Goal: Task Accomplishment & Management: Manage account settings

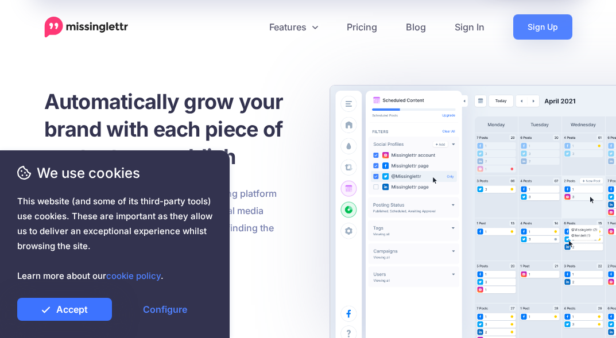
click at [75, 314] on link "Accept" at bounding box center [64, 309] width 95 height 23
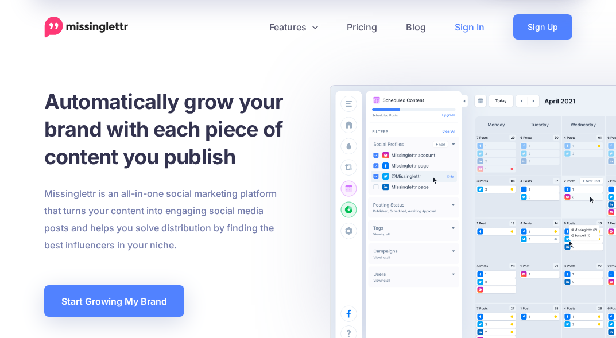
click at [468, 38] on link "Sign In" at bounding box center [470, 26] width 59 height 25
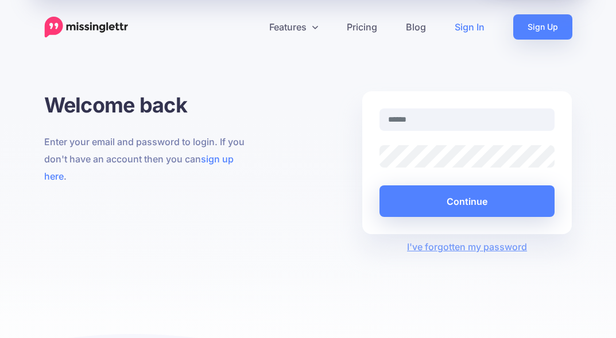
type input "**********"
click at [453, 113] on input "**********" at bounding box center [468, 120] width 176 height 22
click at [553, 74] on div "Features Drip Campaigns Drive traffic on autopilot Curate" at bounding box center [308, 199] width 616 height 398
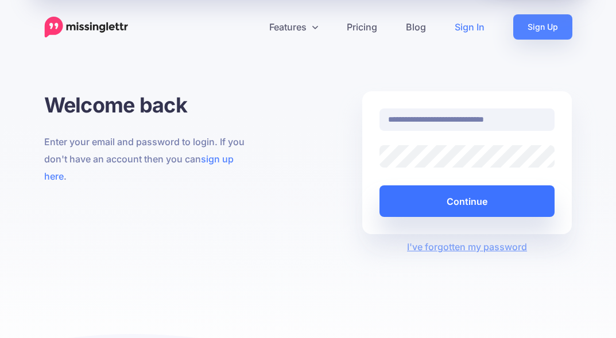
click at [488, 203] on button "Continue" at bounding box center [468, 202] width 176 height 32
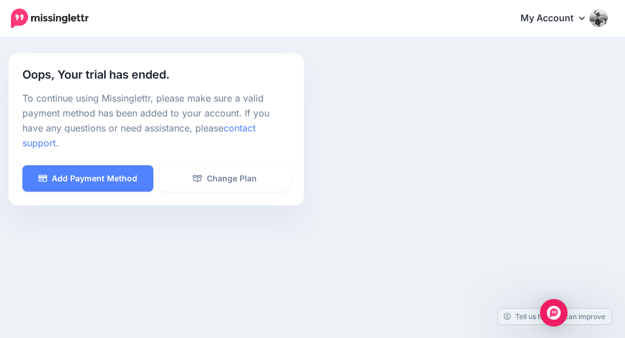
click at [572, 14] on link "My Account" at bounding box center [558, 19] width 99 height 28
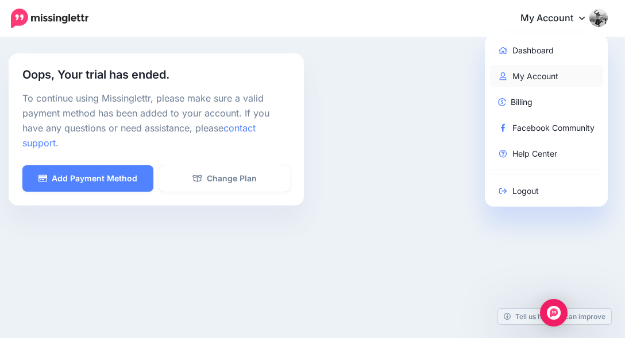
click at [554, 70] on link "My Account" at bounding box center [546, 76] width 114 height 22
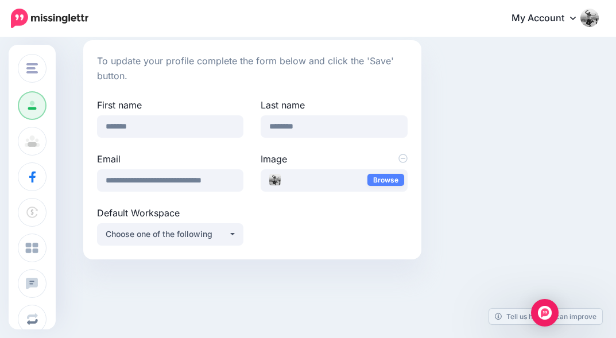
scroll to position [114, 0]
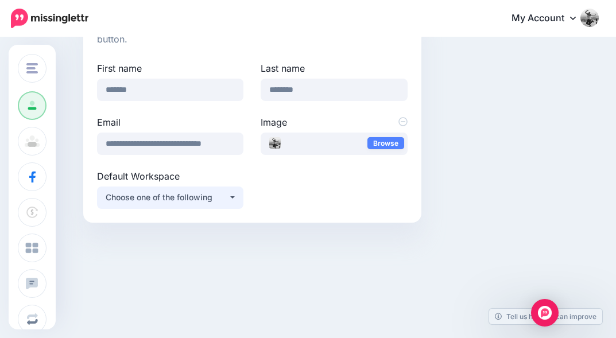
click at [240, 195] on button "Choose one of the following" at bounding box center [170, 198] width 146 height 22
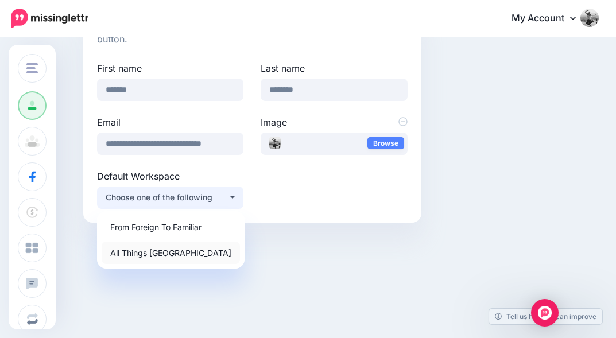
click at [189, 264] on link "All Things [GEOGRAPHIC_DATA]" at bounding box center [171, 253] width 138 height 22
select select "*****"
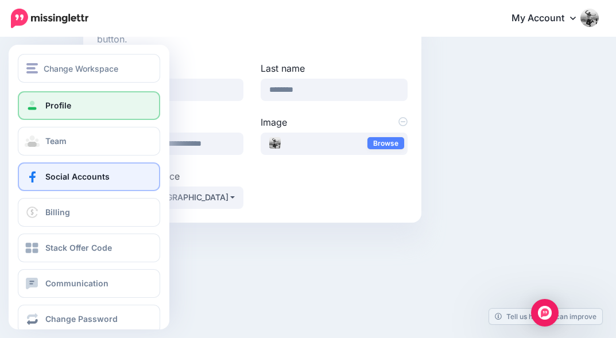
click at [33, 179] on span at bounding box center [32, 176] width 15 height 11
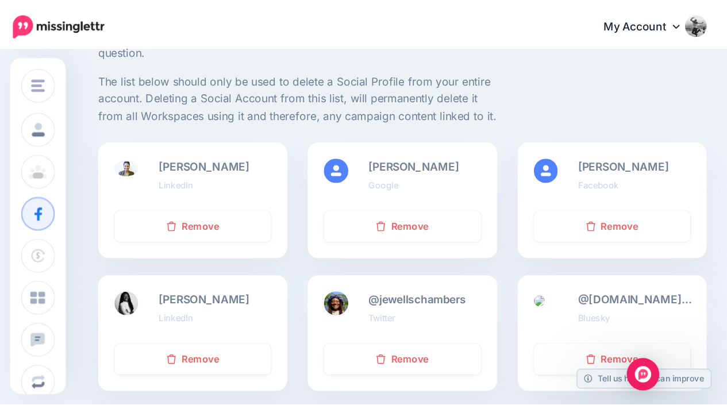
scroll to position [126, 0]
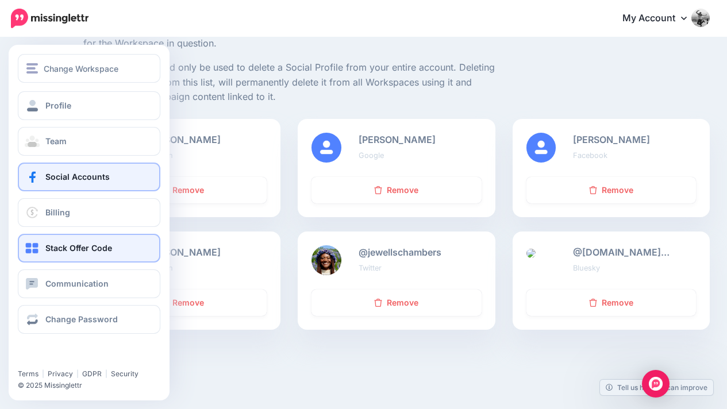
click at [70, 258] on link "Stack Offer Code" at bounding box center [89, 248] width 142 height 29
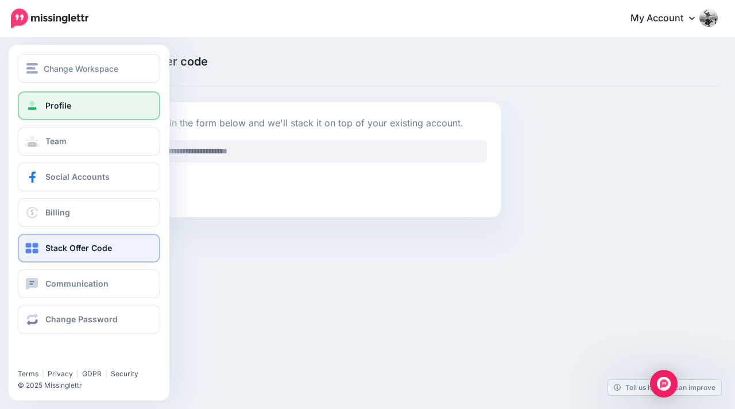
click at [55, 105] on span "Profile" at bounding box center [58, 106] width 26 height 10
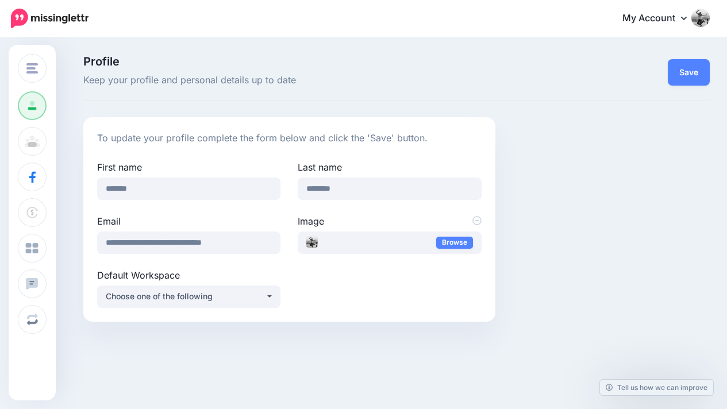
click at [48, 22] on img at bounding box center [50, 19] width 78 height 20
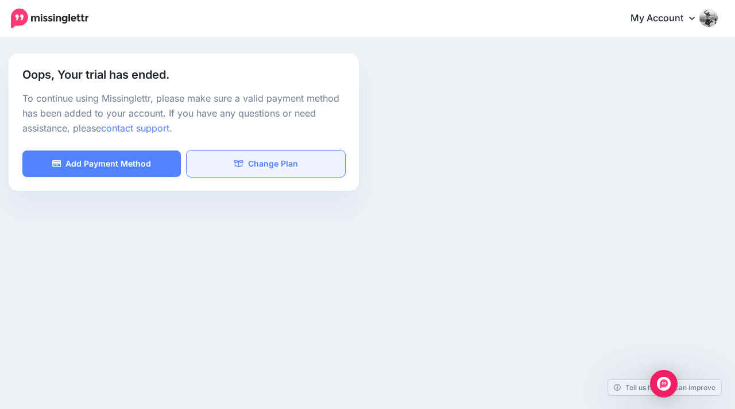
click at [327, 163] on link "Change Plan" at bounding box center [266, 164] width 159 height 26
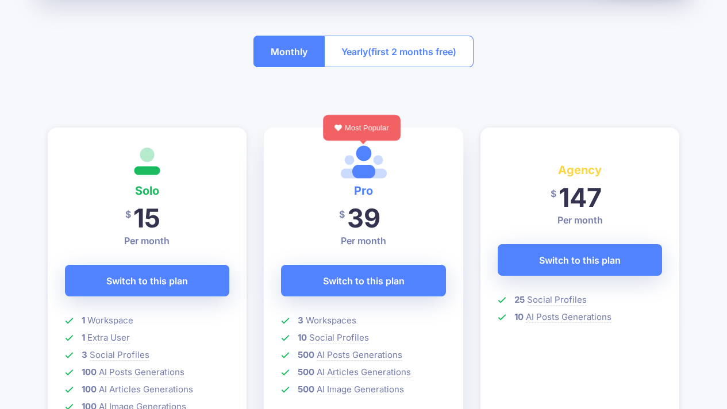
scroll to position [242, 0]
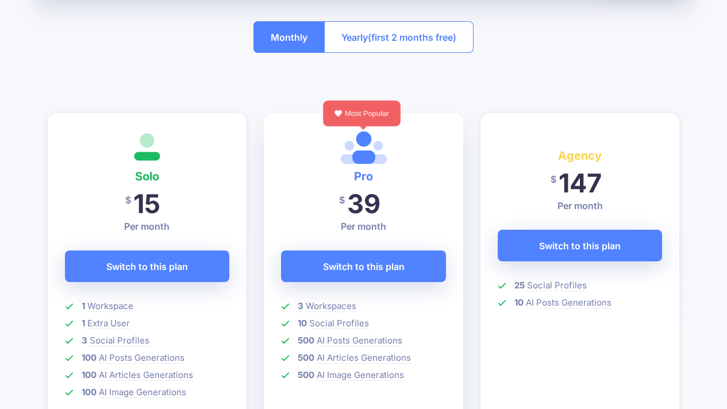
click at [433, 41] on span "(first 2 months free)" at bounding box center [412, 37] width 88 height 18
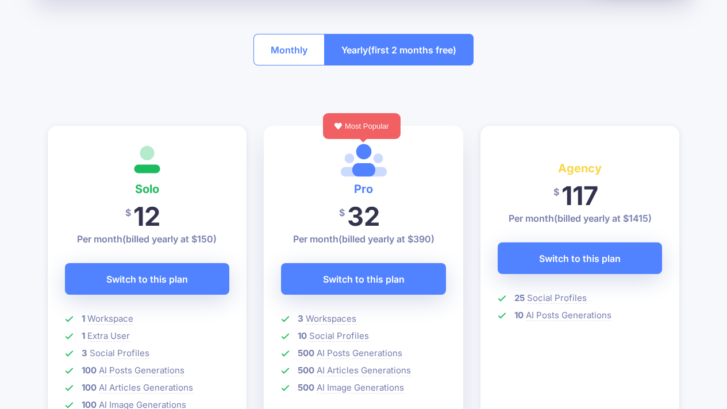
scroll to position [240, 0]
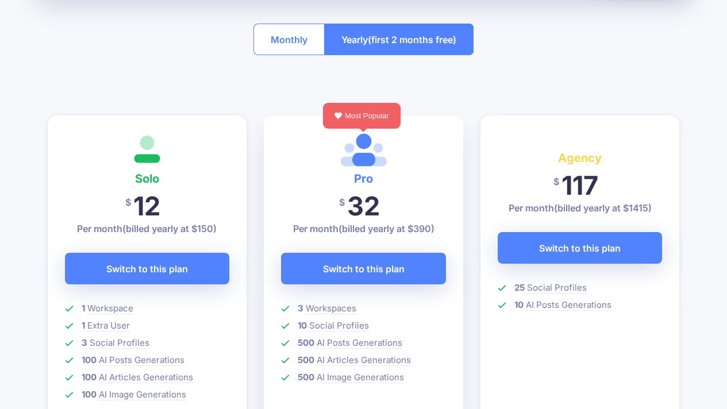
click at [277, 55] on button "Monthly" at bounding box center [288, 40] width 71 height 32
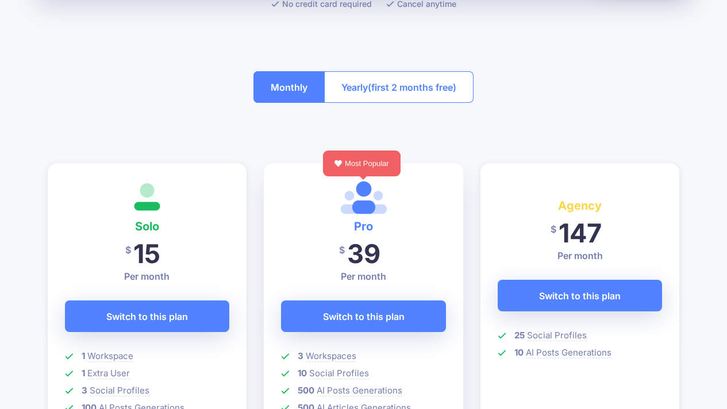
scroll to position [192, 0]
click at [403, 89] on span "(first 2 months free)" at bounding box center [412, 87] width 88 height 18
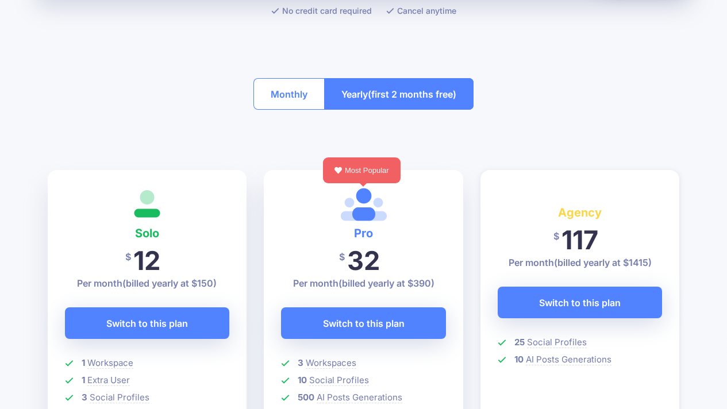
scroll to position [264, 0]
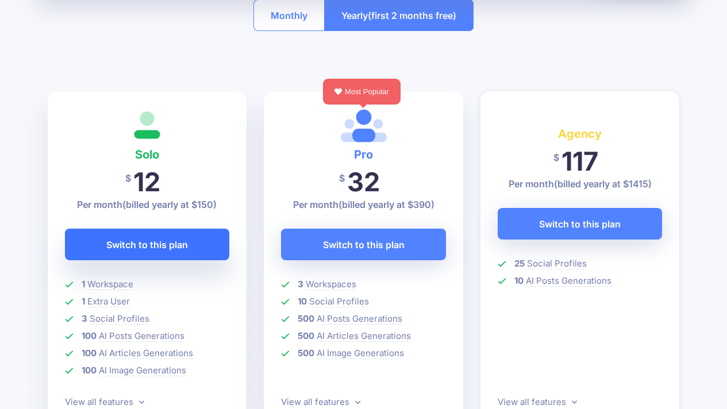
click at [193, 245] on link "Switch to this plan Switch to this plan" at bounding box center [147, 245] width 165 height 32
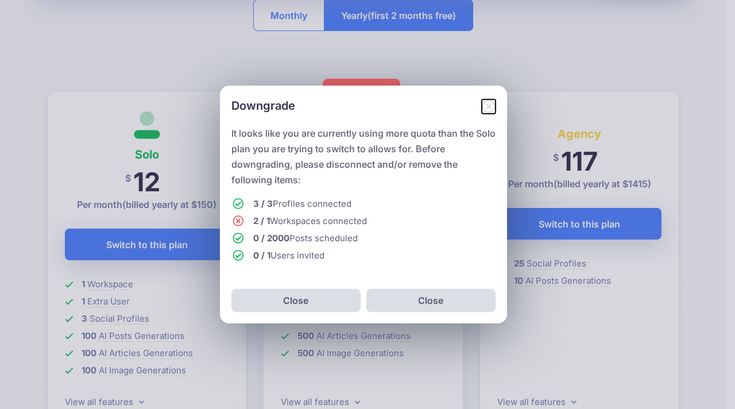
click at [490, 105] on icon "Close" at bounding box center [488, 105] width 13 height 13
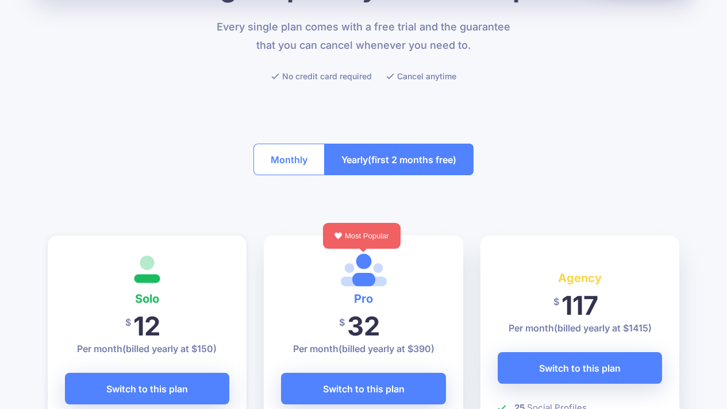
scroll to position [0, 0]
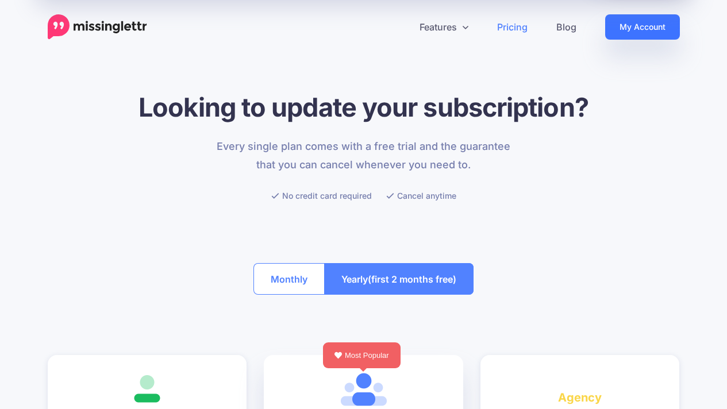
click at [628, 26] on link "My Account" at bounding box center [642, 26] width 75 height 25
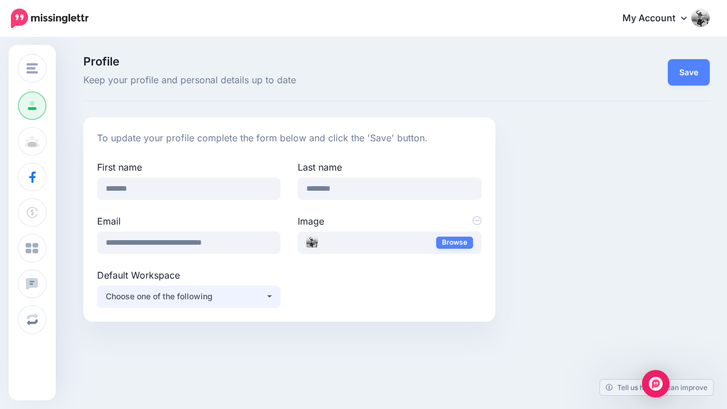
click at [256, 300] on div "Choose one of the following" at bounding box center [186, 297] width 160 height 14
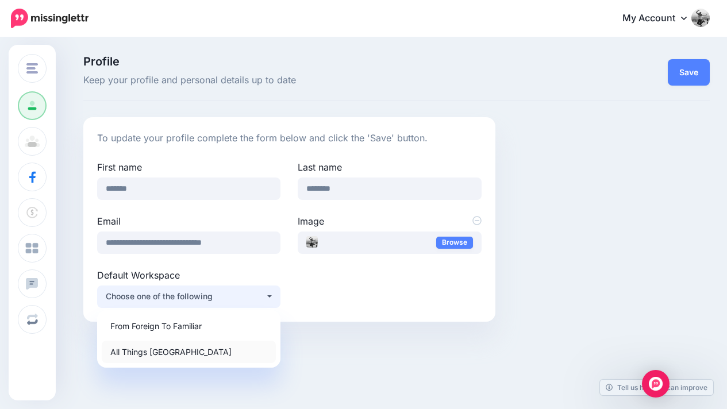
click at [174, 351] on span "All Things Iceland" at bounding box center [170, 352] width 121 height 14
select select "*****"
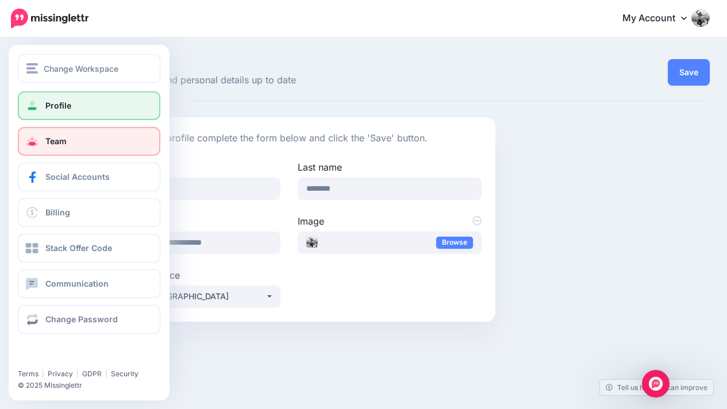
click at [52, 148] on link "Team" at bounding box center [89, 141] width 142 height 29
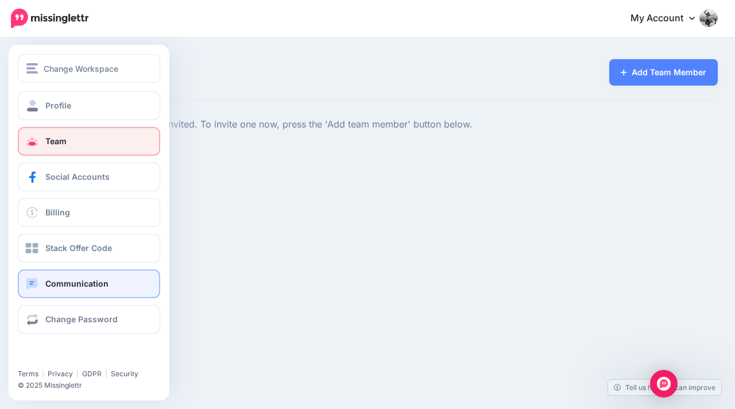
click at [55, 292] on link "Communication" at bounding box center [89, 283] width 142 height 29
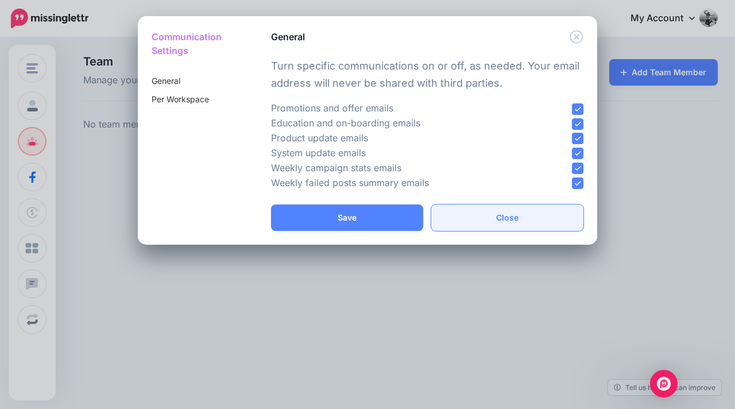
click at [518, 221] on button "Close" at bounding box center [507, 218] width 152 height 26
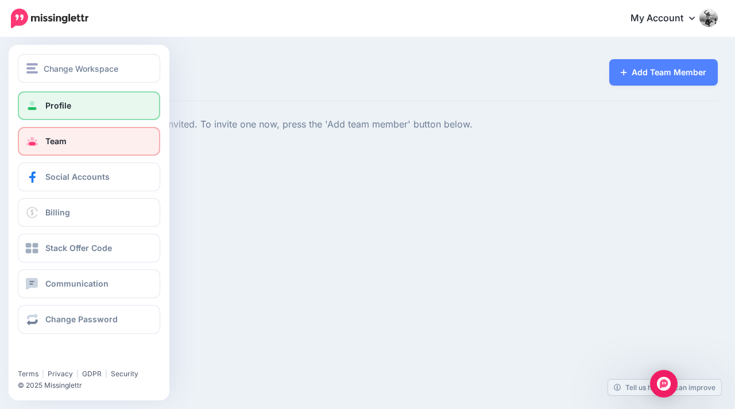
click at [26, 103] on span at bounding box center [32, 105] width 15 height 11
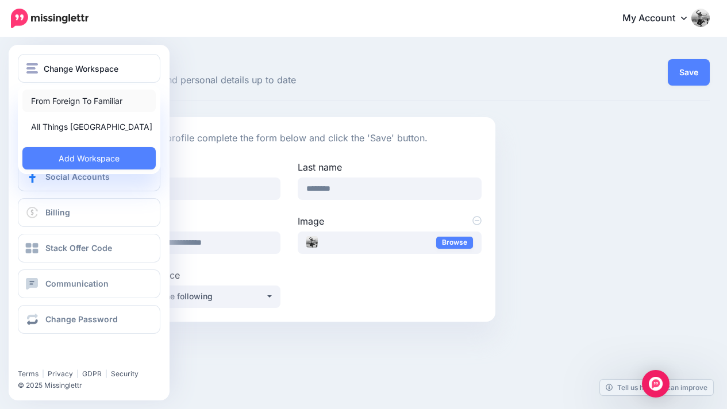
click at [82, 94] on link "From Foreign To Familiar" at bounding box center [88, 101] width 133 height 22
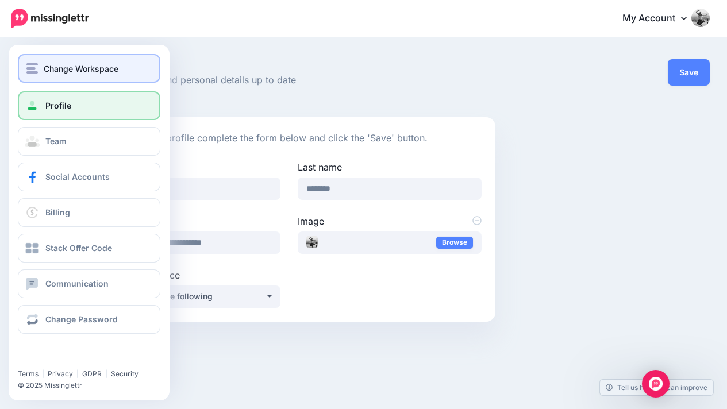
click at [84, 59] on button "Change Workspace" at bounding box center [89, 68] width 142 height 29
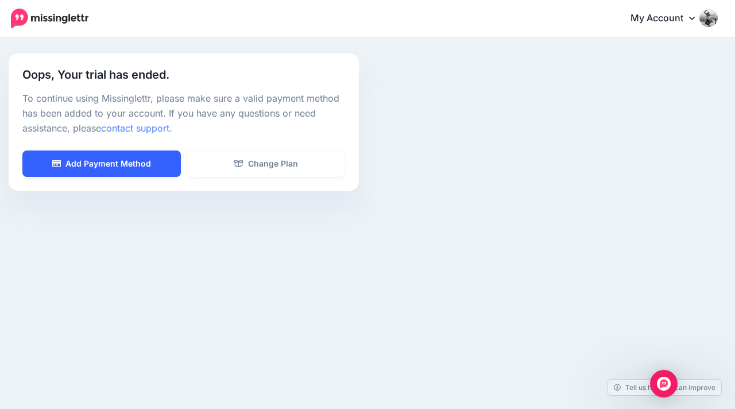
click at [151, 161] on link "Add Payment Method" at bounding box center [101, 164] width 159 height 26
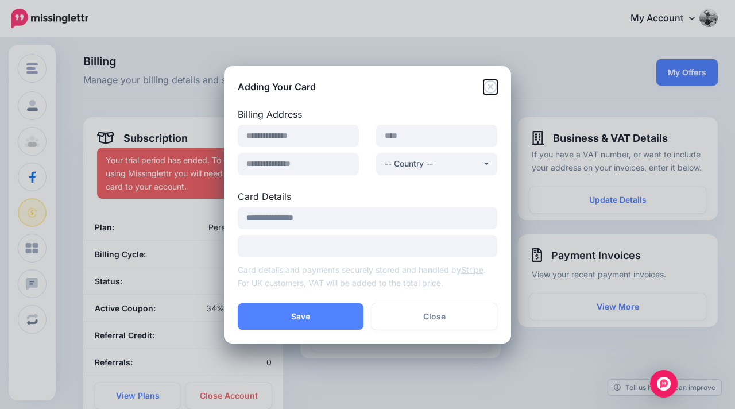
click at [492, 87] on icon "Close" at bounding box center [490, 86] width 13 height 13
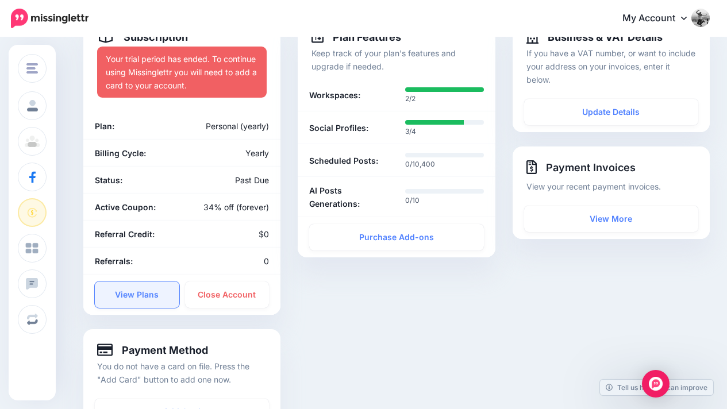
scroll to position [102, 0]
click at [129, 288] on link "View Plans" at bounding box center [137, 294] width 84 height 26
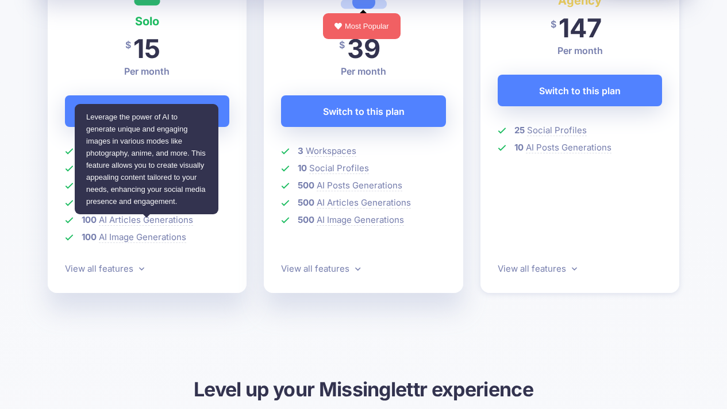
scroll to position [60, 0]
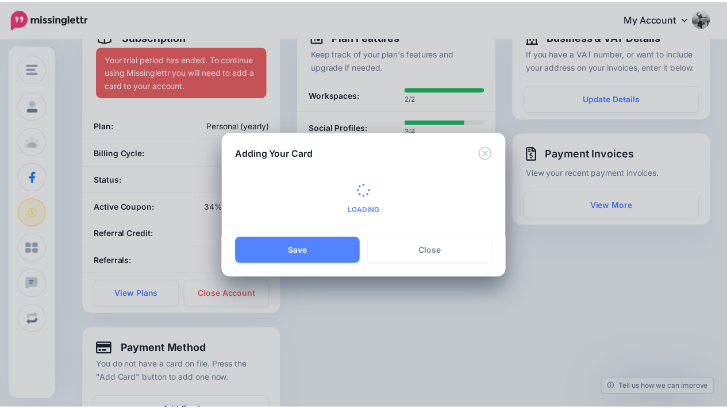
scroll to position [102, 0]
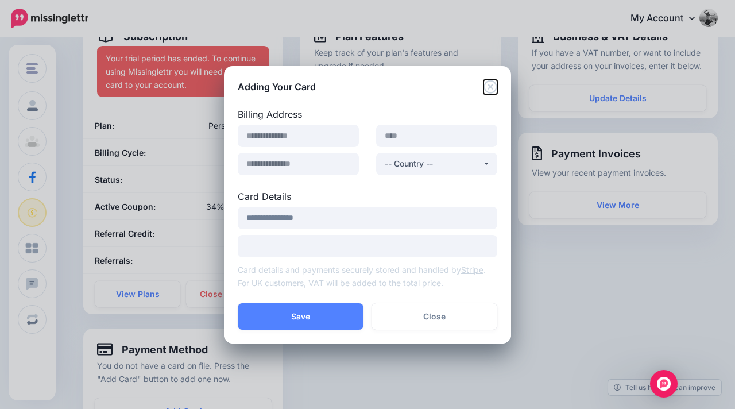
click at [492, 84] on icon "Close" at bounding box center [490, 86] width 13 height 13
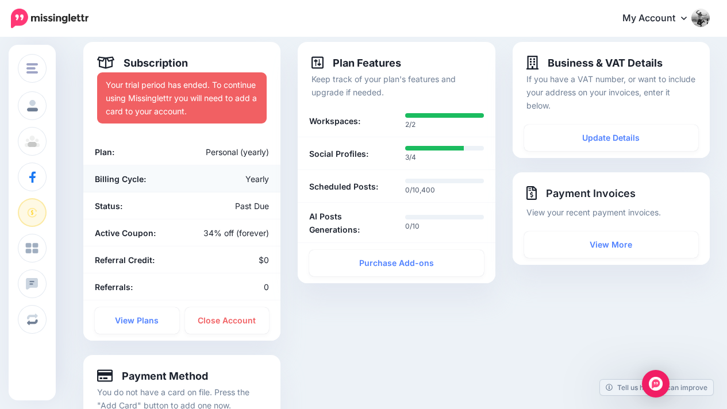
scroll to position [73, 0]
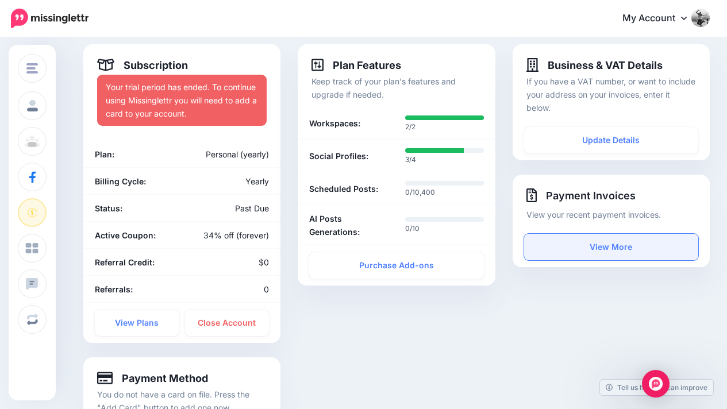
click at [588, 244] on link "View More" at bounding box center [611, 247] width 174 height 26
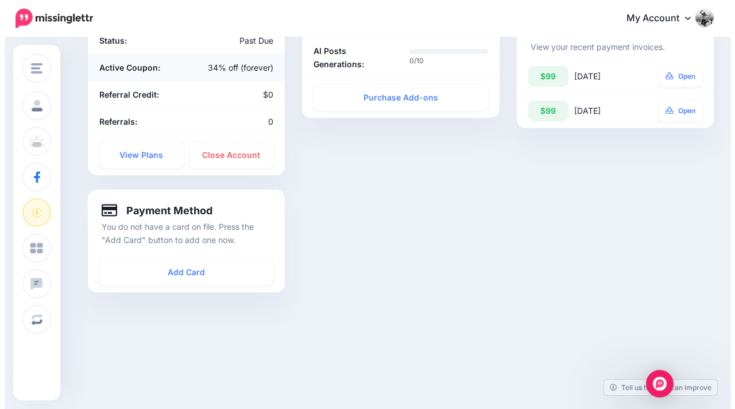
scroll to position [241, 0]
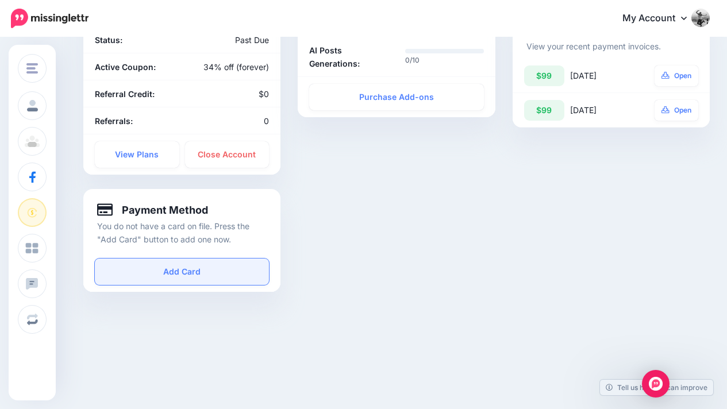
click at [168, 265] on link "Add Card" at bounding box center [182, 272] width 174 height 26
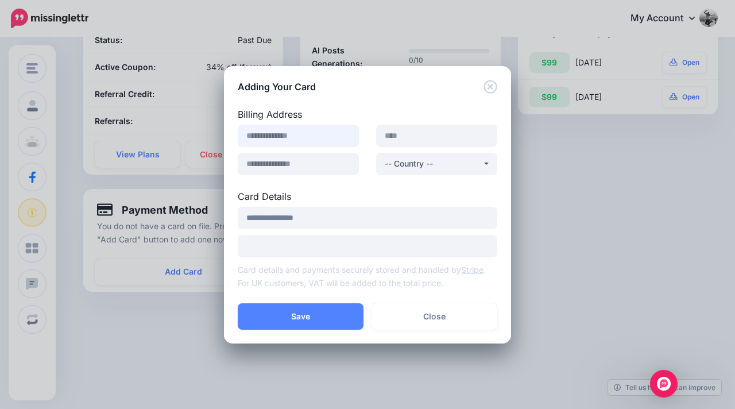
click at [284, 142] on input at bounding box center [298, 136] width 121 height 22
type input "**********"
type input "********"
type input "*****"
click at [433, 160] on div "Iceland" at bounding box center [433, 164] width 97 height 14
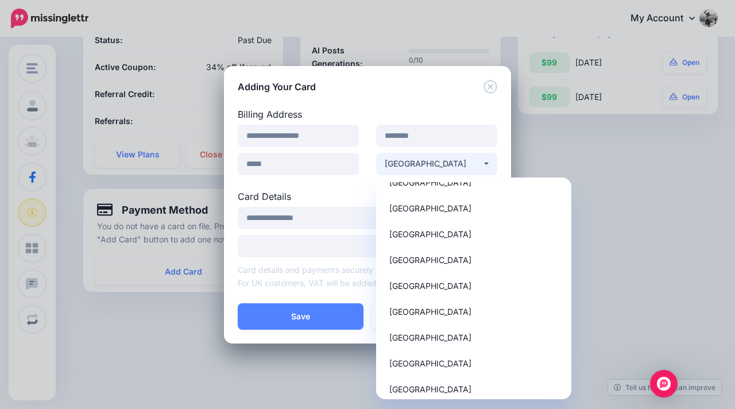
scroll to position [0, 0]
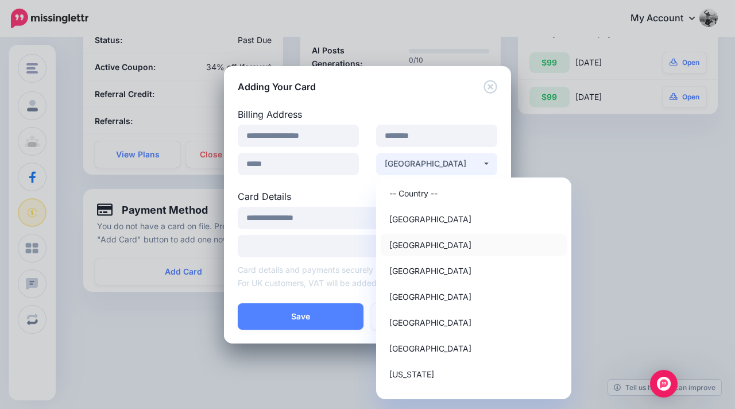
click at [453, 246] on link "United States" at bounding box center [474, 245] width 186 height 22
select select "**"
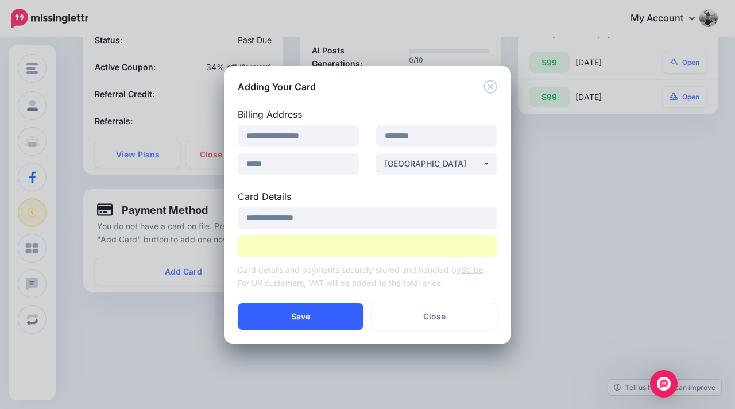
click at [327, 320] on button "Save" at bounding box center [301, 316] width 126 height 26
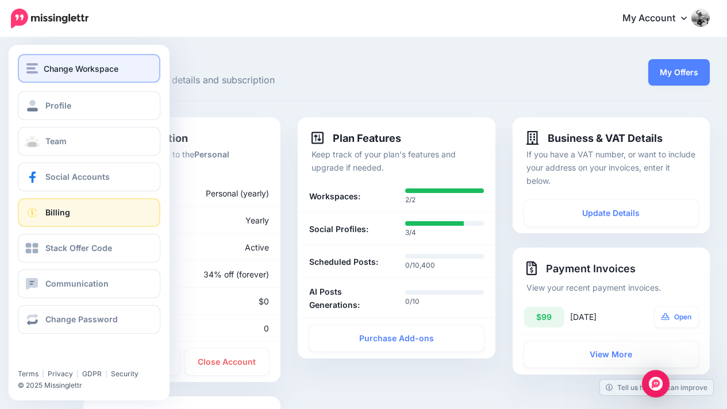
click at [48, 64] on span "Change Workspace" at bounding box center [81, 68] width 75 height 13
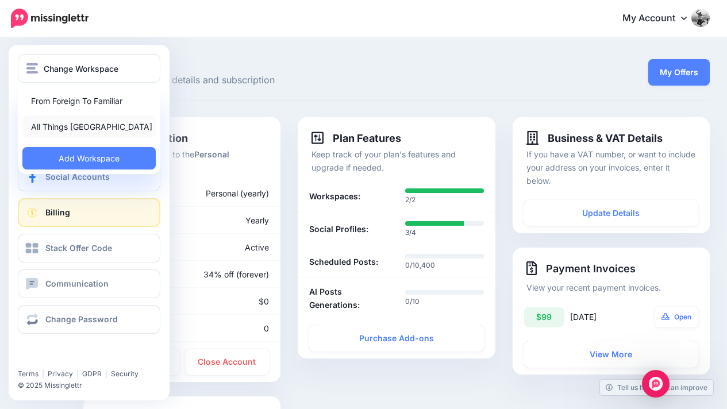
click at [71, 129] on link "All Things [GEOGRAPHIC_DATA]" at bounding box center [88, 126] width 133 height 22
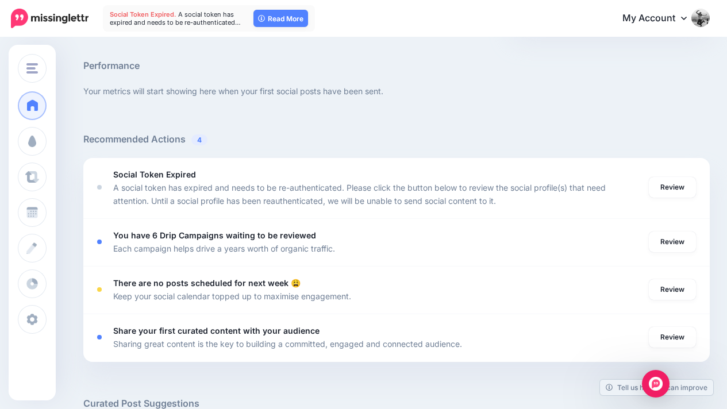
scroll to position [466, 0]
